Goal: Task Accomplishment & Management: Use online tool/utility

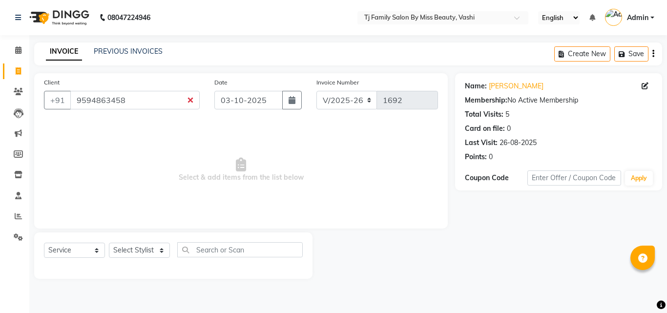
select select "703"
select select "service"
click at [144, 97] on input "9594863458" at bounding box center [134, 100] width 129 height 19
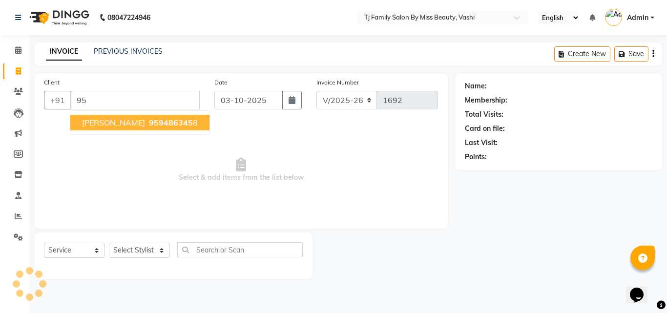
type input "9"
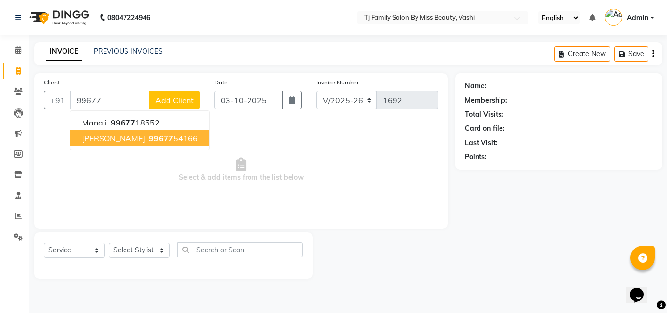
click at [158, 136] on span "99677" at bounding box center [161, 138] width 24 height 10
type input "9967754166"
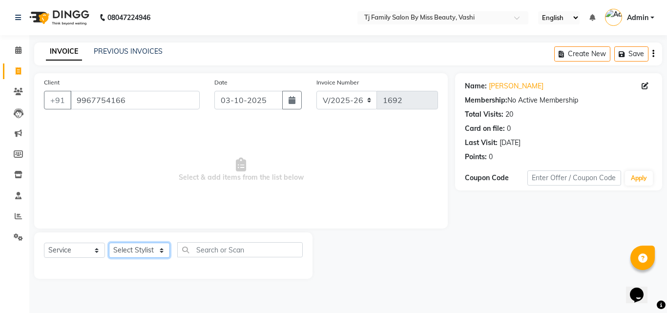
click at [139, 249] on select "Select Stylist deepak maitay [PERSON_NAME] [PERSON_NAME] Ramita [PERSON_NAME] […" at bounding box center [139, 250] width 61 height 15
select select "10804"
click at [109, 243] on select "Select Stylist deepak maitay [PERSON_NAME] [PERSON_NAME] Ramita [PERSON_NAME] […" at bounding box center [139, 250] width 61 height 15
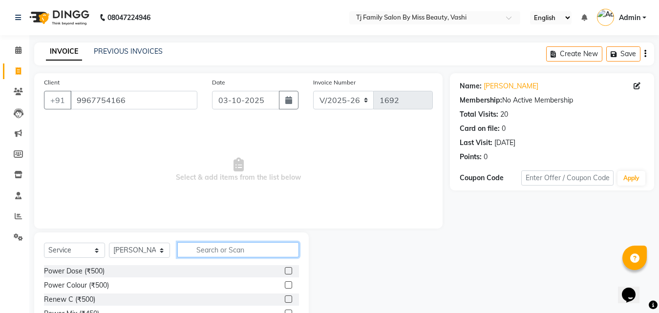
click at [208, 252] on input "text" at bounding box center [238, 249] width 122 height 15
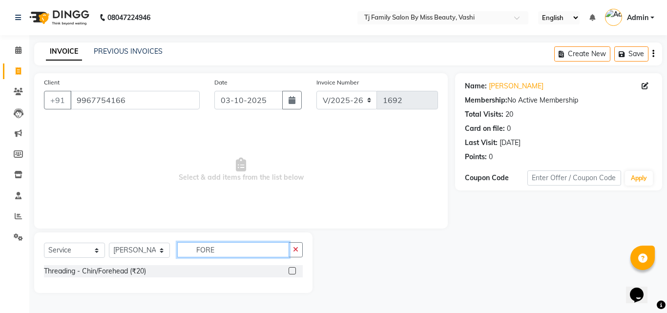
type input "FORE"
click at [290, 270] on label at bounding box center [292, 270] width 7 height 7
click at [290, 270] on input "checkbox" at bounding box center [292, 271] width 6 height 6
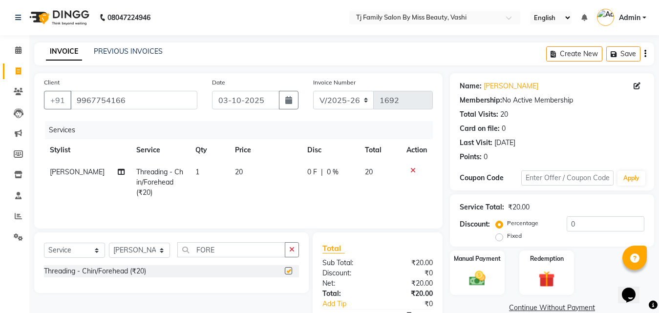
checkbox input "false"
click at [236, 172] on span "20" at bounding box center [239, 171] width 8 height 9
select select "10804"
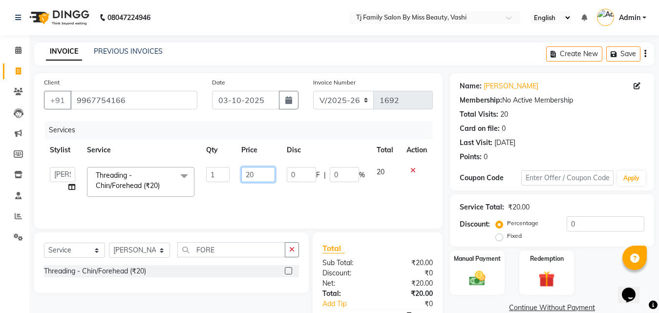
click at [270, 171] on input "20" at bounding box center [258, 174] width 34 height 15
type input "25"
click at [288, 195] on tr "deepak maitay [PERSON_NAME] [PERSON_NAME] Ramita [PERSON_NAME] [PERSON_NAME] mo…" at bounding box center [238, 181] width 389 height 41
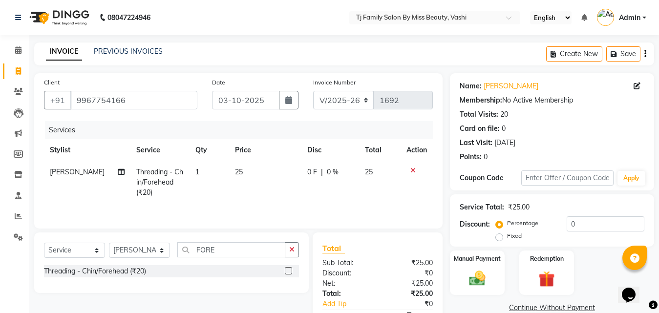
scroll to position [22, 0]
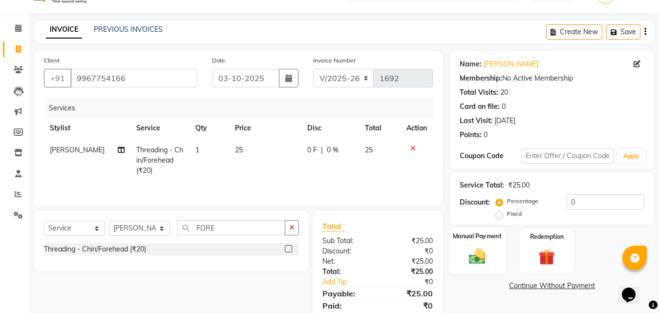
click at [476, 250] on img at bounding box center [476, 257] width 27 height 20
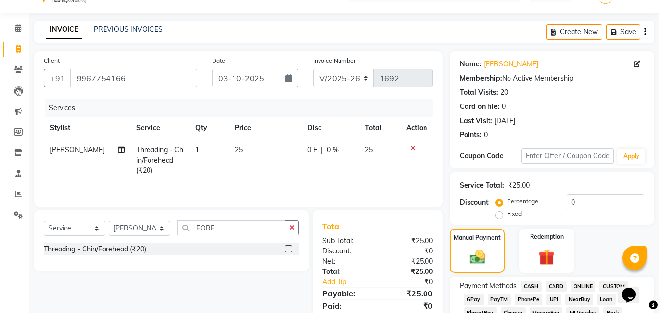
scroll to position [168, 0]
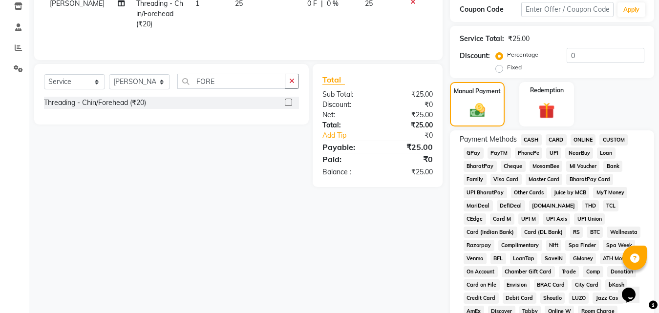
click at [468, 153] on span "GPay" at bounding box center [473, 152] width 20 height 11
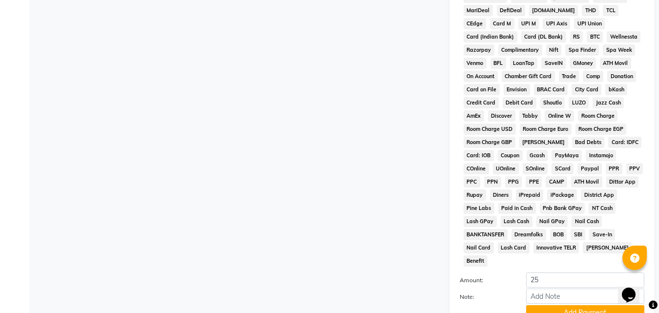
scroll to position [434, 0]
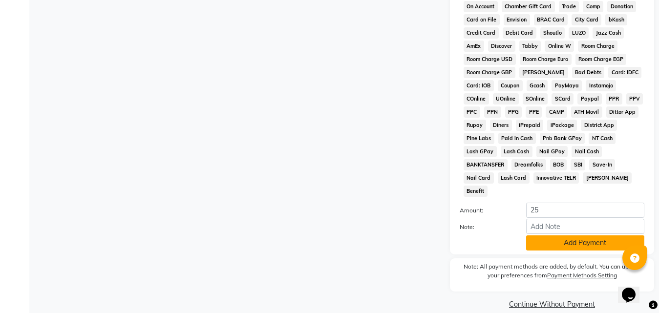
click at [542, 235] on button "Add Payment" at bounding box center [585, 242] width 118 height 15
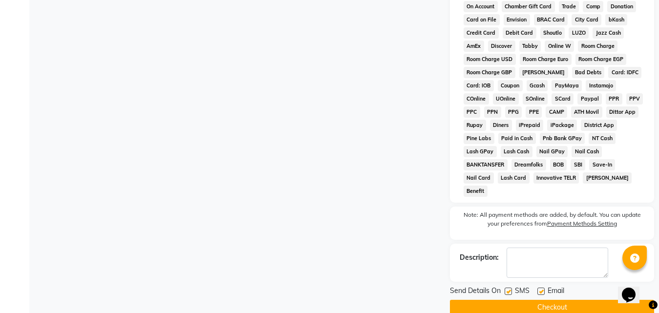
scroll to position [437, 0]
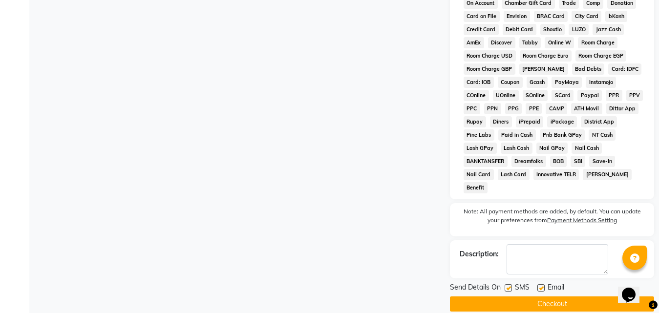
click at [484, 296] on button "Checkout" at bounding box center [552, 303] width 204 height 15
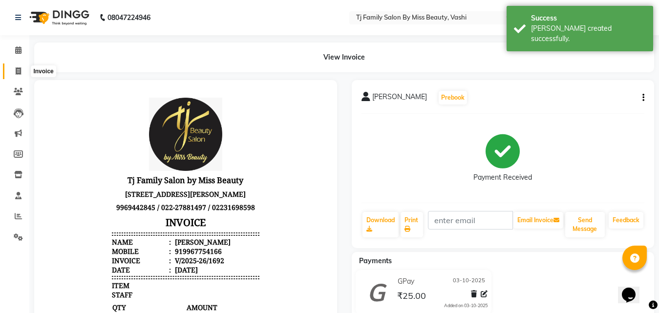
click at [15, 71] on span at bounding box center [18, 71] width 17 height 11
select select "703"
select select "service"
